Goal: Task Accomplishment & Management: Use online tool/utility

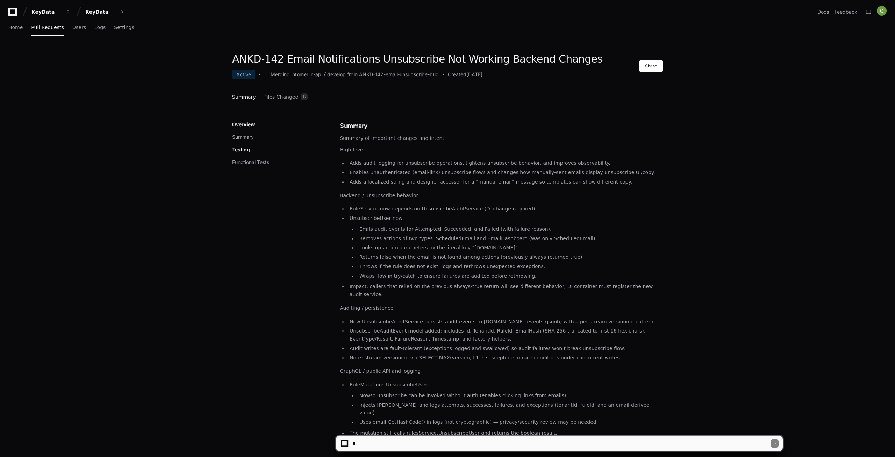
click at [378, 443] on textarea at bounding box center [560, 443] width 419 height 15
paste textarea "**********"
type textarea "**********"
